Goal: Information Seeking & Learning: Learn about a topic

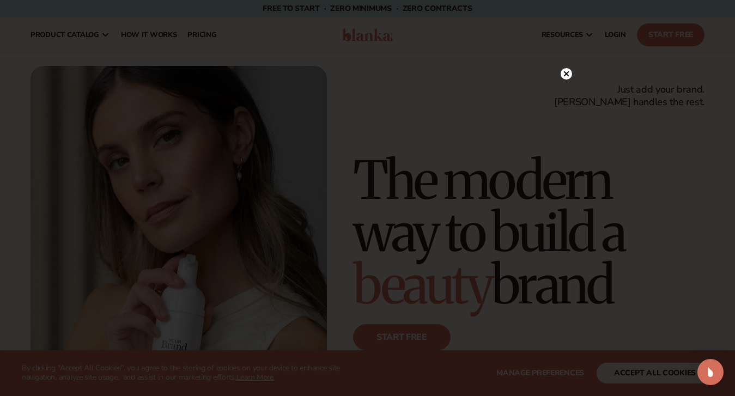
click at [569, 82] on div at bounding box center [566, 73] width 11 height 19
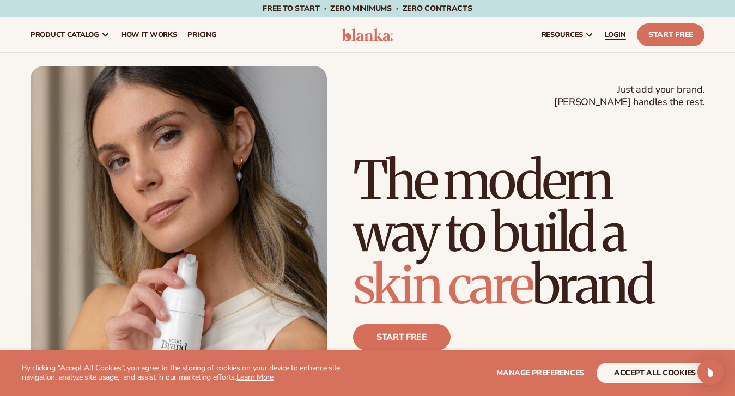
click at [610, 33] on span "LOGIN" at bounding box center [615, 35] width 21 height 9
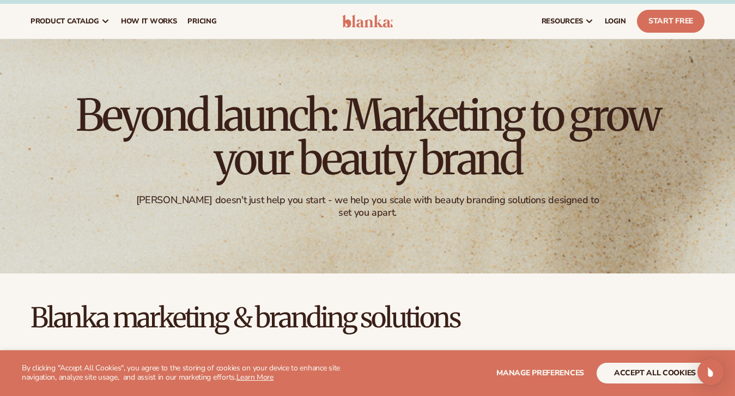
scroll to position [11, 0]
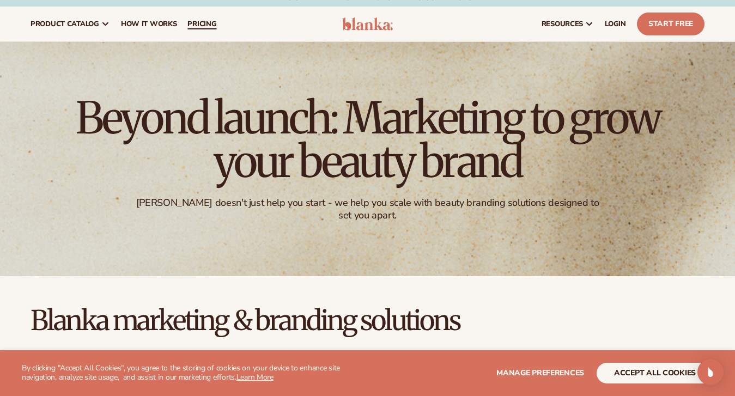
click at [211, 21] on span "pricing" at bounding box center [201, 24] width 29 height 9
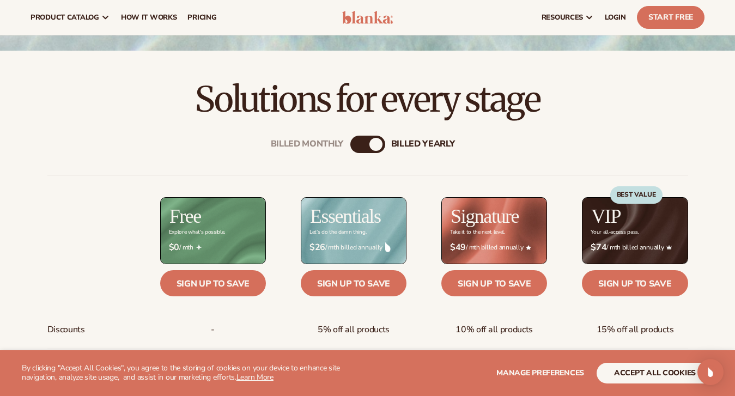
scroll to position [277, 0]
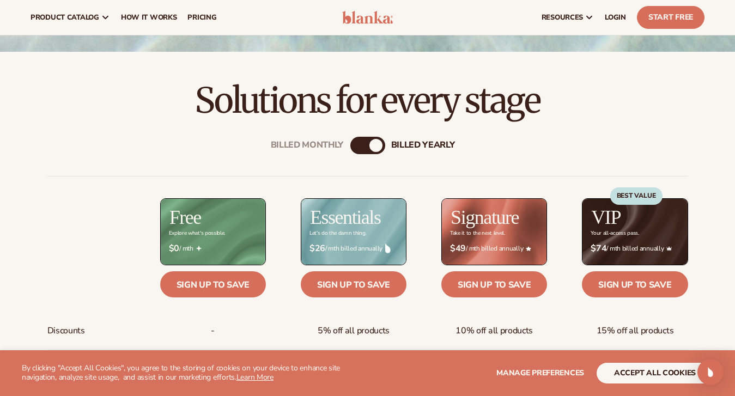
click at [351, 142] on div "Billed Monthly" at bounding box center [356, 145] width 13 height 13
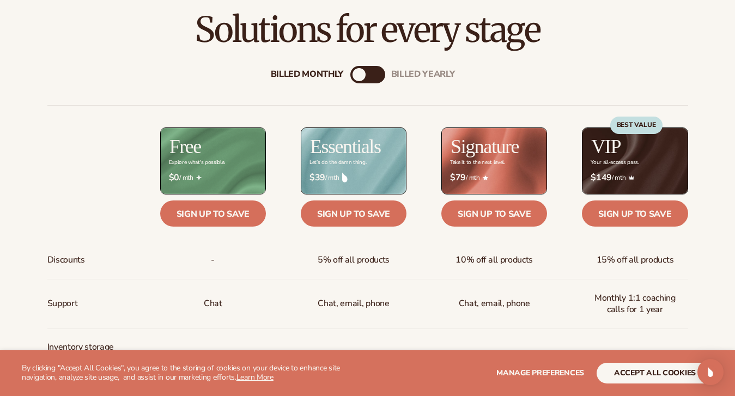
scroll to position [361, 0]
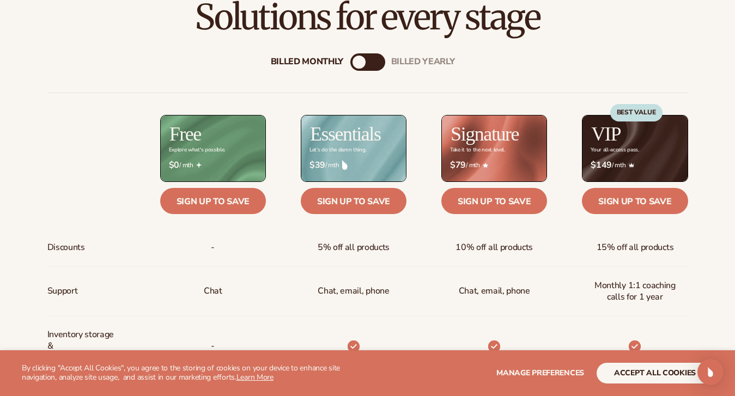
click at [384, 59] on div "billed Yearly" at bounding box center [378, 62] width 13 height 13
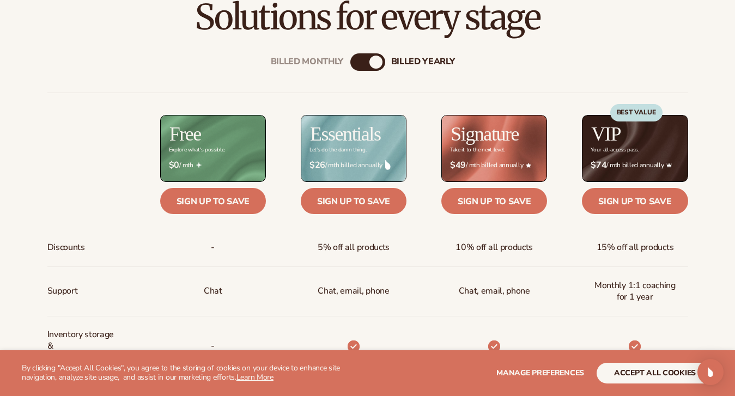
click at [356, 60] on div "Billed Monthly" at bounding box center [356, 62] width 13 height 13
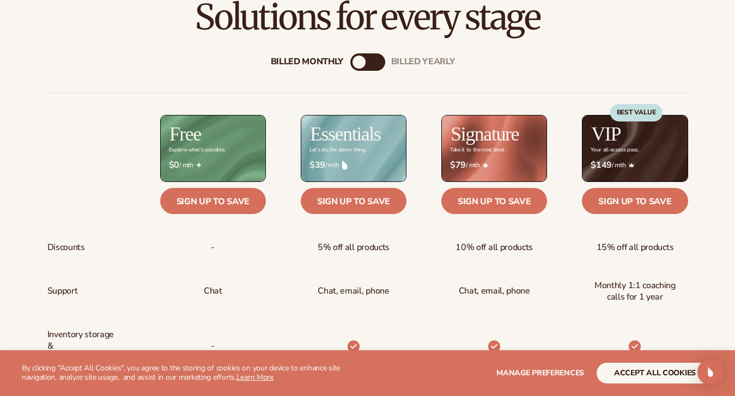
click at [377, 62] on div "billed Yearly" at bounding box center [378, 62] width 13 height 13
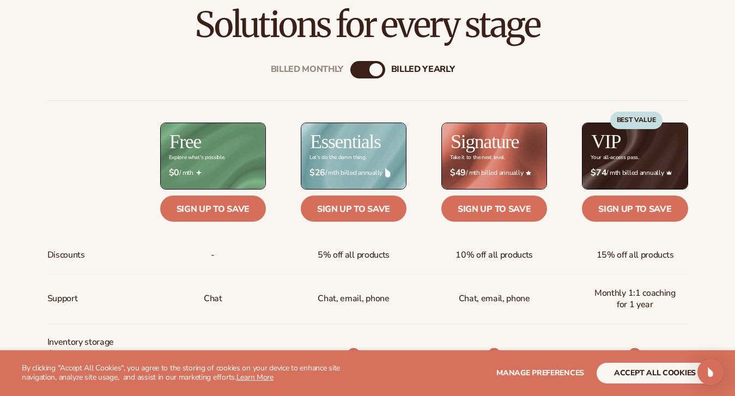
scroll to position [355, 0]
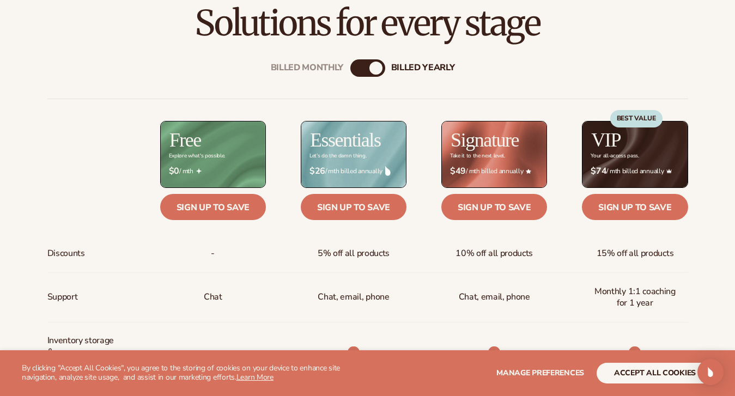
click at [356, 71] on div "Billed Monthly" at bounding box center [356, 68] width 13 height 13
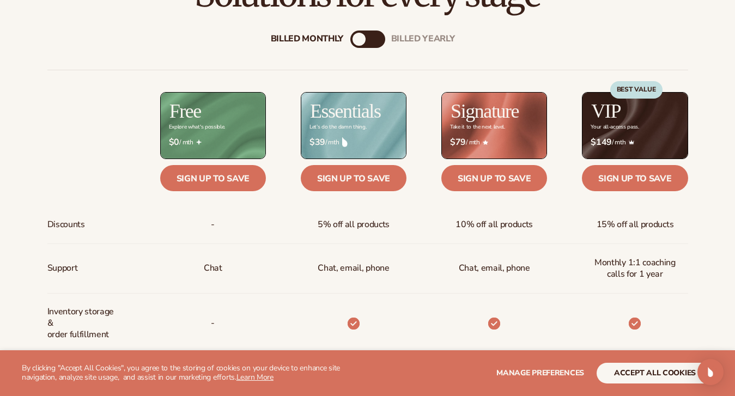
scroll to position [384, 0]
click at [378, 37] on div "billed Yearly" at bounding box center [378, 38] width 13 height 13
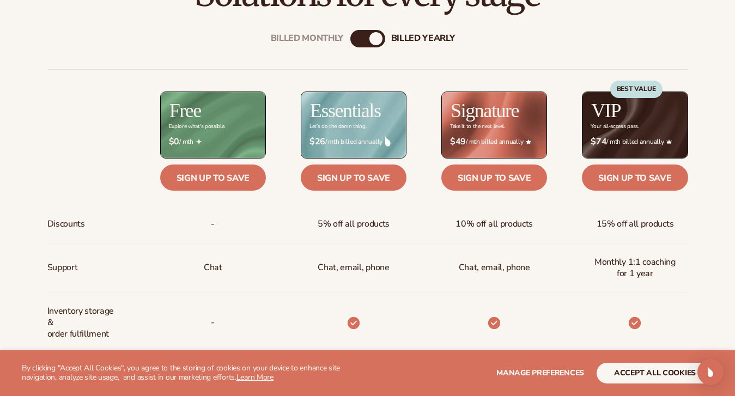
click at [353, 38] on div "Billed Monthly" at bounding box center [356, 38] width 13 height 13
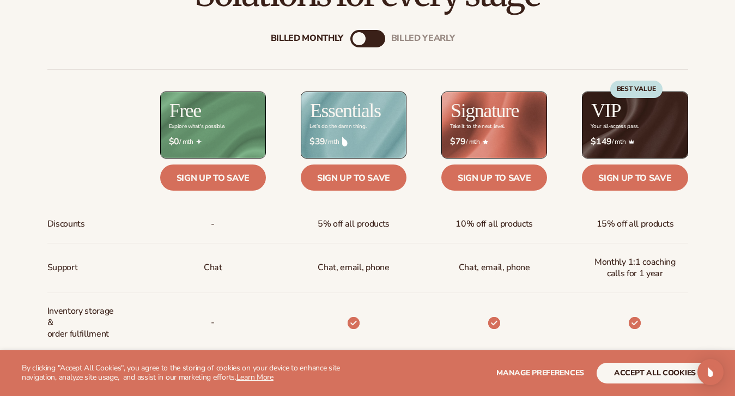
click at [379, 39] on div "billed Yearly" at bounding box center [378, 38] width 13 height 13
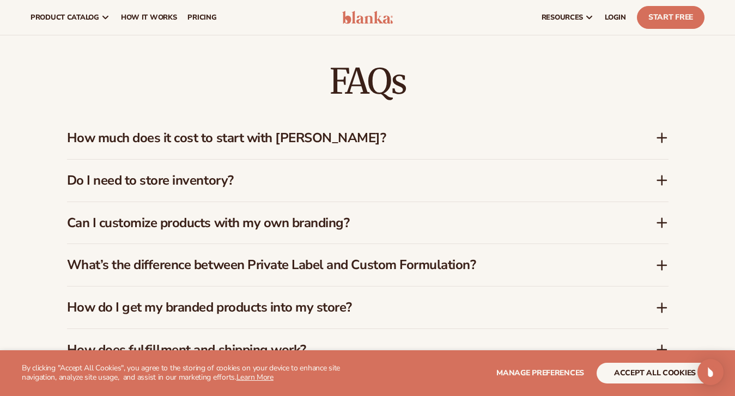
scroll to position [1509, 0]
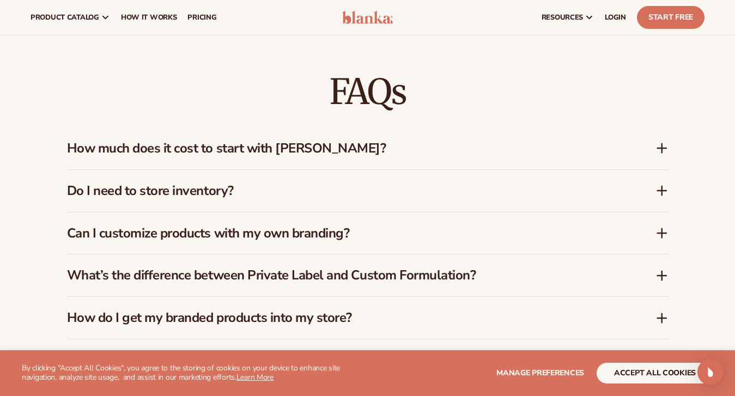
click at [656, 142] on icon at bounding box center [662, 148] width 13 height 13
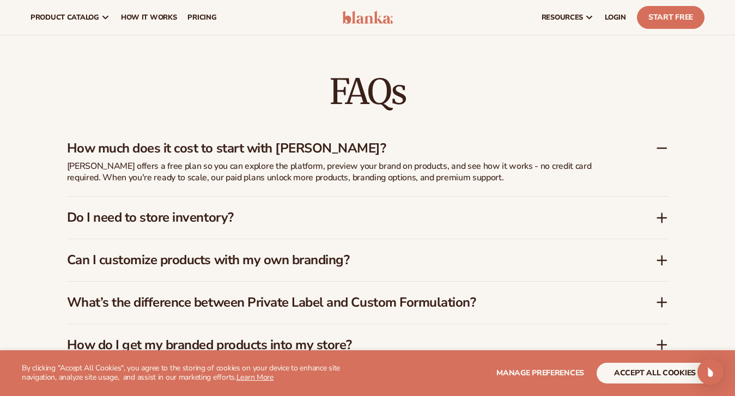
click at [656, 142] on icon at bounding box center [662, 148] width 13 height 13
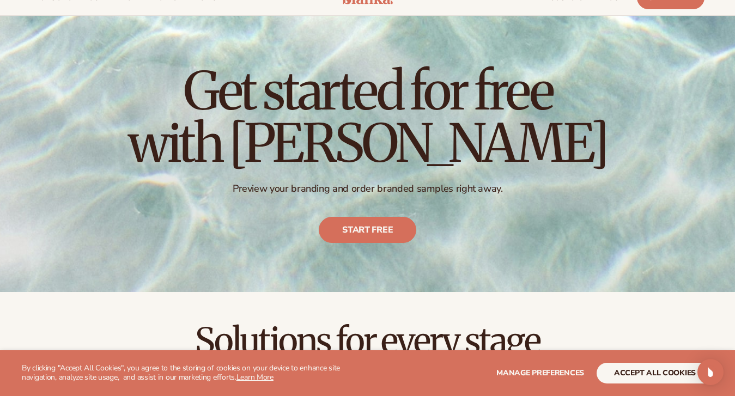
scroll to position [0, 0]
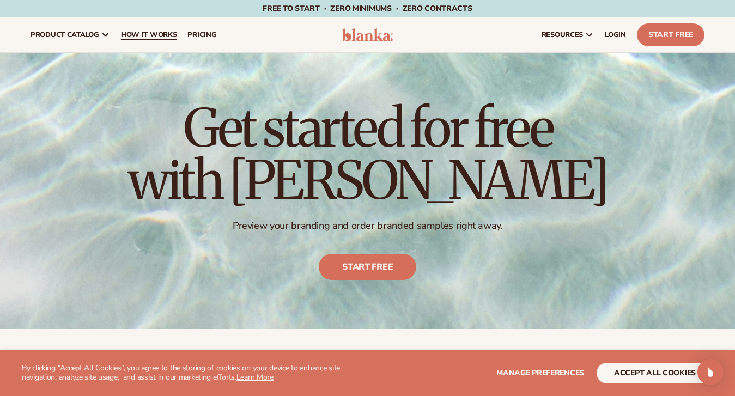
click at [154, 31] on span "How It Works" at bounding box center [149, 35] width 56 height 9
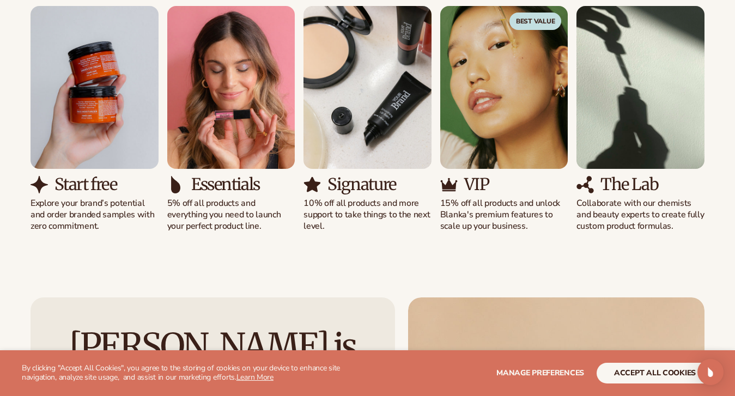
scroll to position [736, 0]
